Goal: Share content: Share content

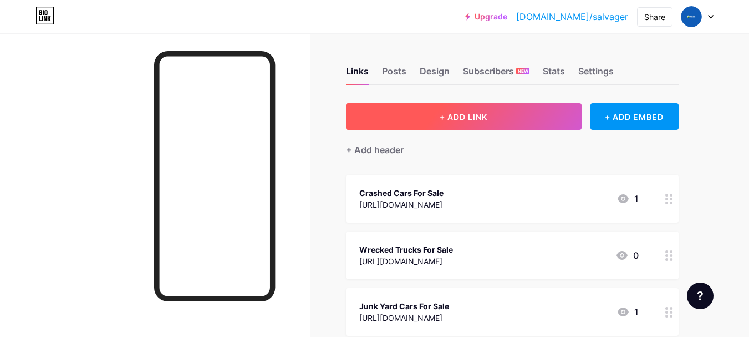
click at [535, 115] on button "+ ADD LINK" at bounding box center [464, 116] width 236 height 27
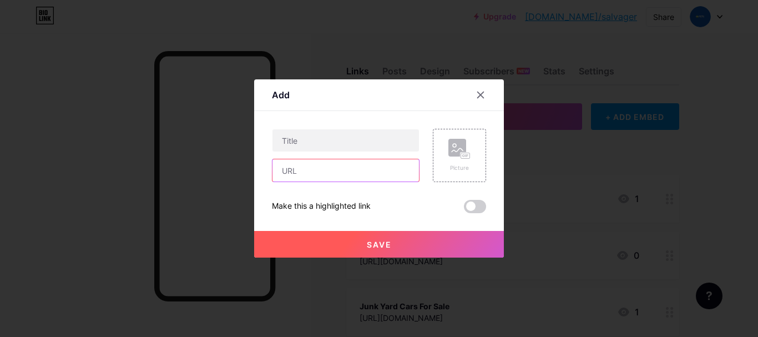
click at [338, 170] on input "text" at bounding box center [345, 170] width 146 height 22
paste input "[URL][DOMAIN_NAME]"
type input "[URL][DOMAIN_NAME]"
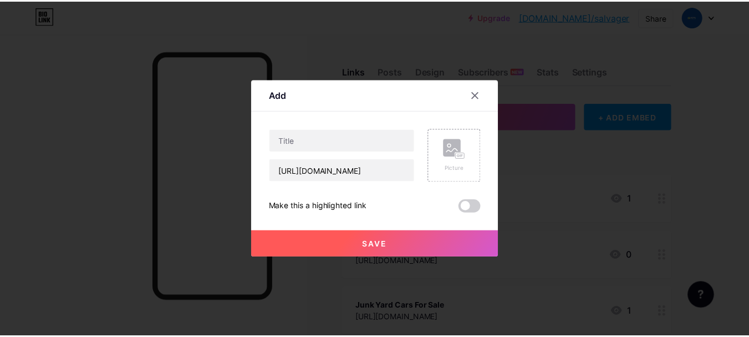
scroll to position [0, 0]
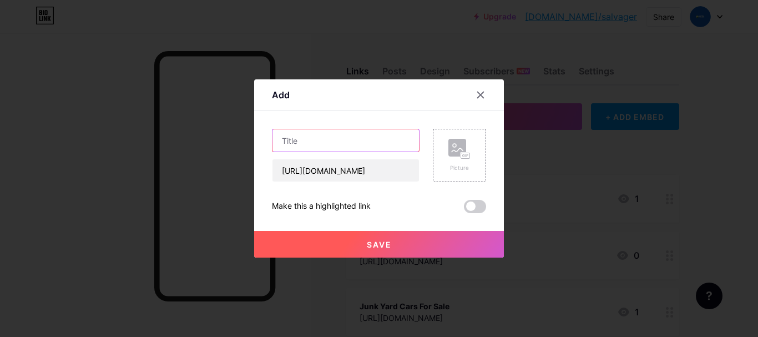
click at [307, 133] on input "text" at bounding box center [345, 140] width 146 height 22
paste input "salvage car for sale"
click at [283, 142] on input "salvage car for sale" at bounding box center [345, 140] width 146 height 22
click at [312, 140] on input "Salvage car for sale" at bounding box center [345, 140] width 146 height 22
click at [341, 145] on input "Salvage Car for sale" at bounding box center [345, 140] width 146 height 22
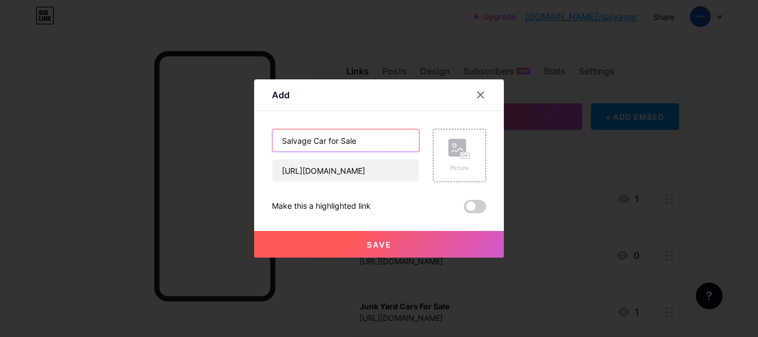
type input "Salvage Car for Sale"
click at [422, 251] on button "Save" at bounding box center [379, 244] width 250 height 27
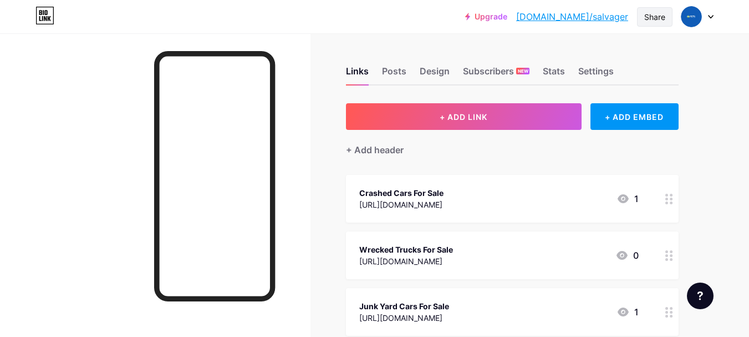
click at [665, 22] on div "Share" at bounding box center [655, 17] width 21 height 12
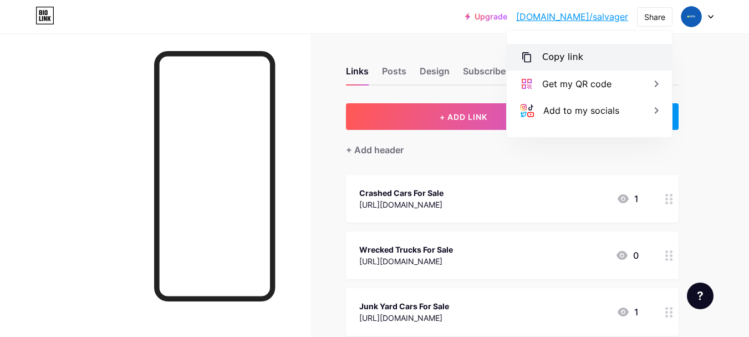
click at [606, 61] on div "Copy link" at bounding box center [589, 57] width 165 height 27
